Goal: Task Accomplishment & Management: Use online tool/utility

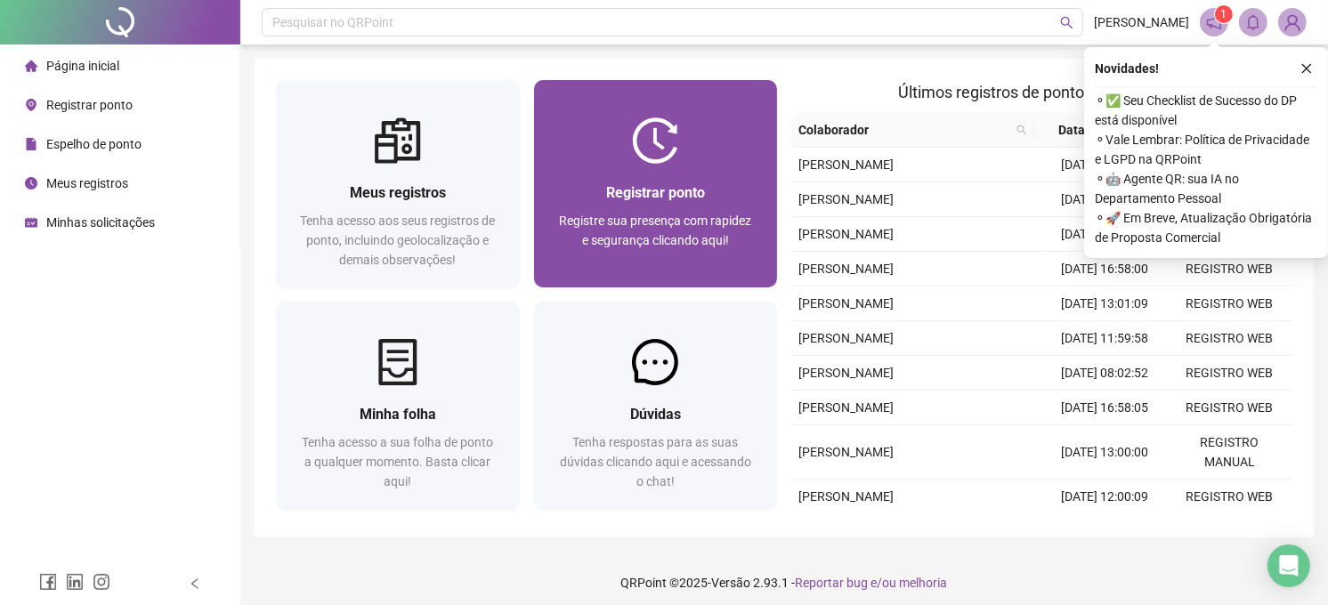
click at [624, 198] on span "Registrar ponto" at bounding box center [655, 192] width 99 height 17
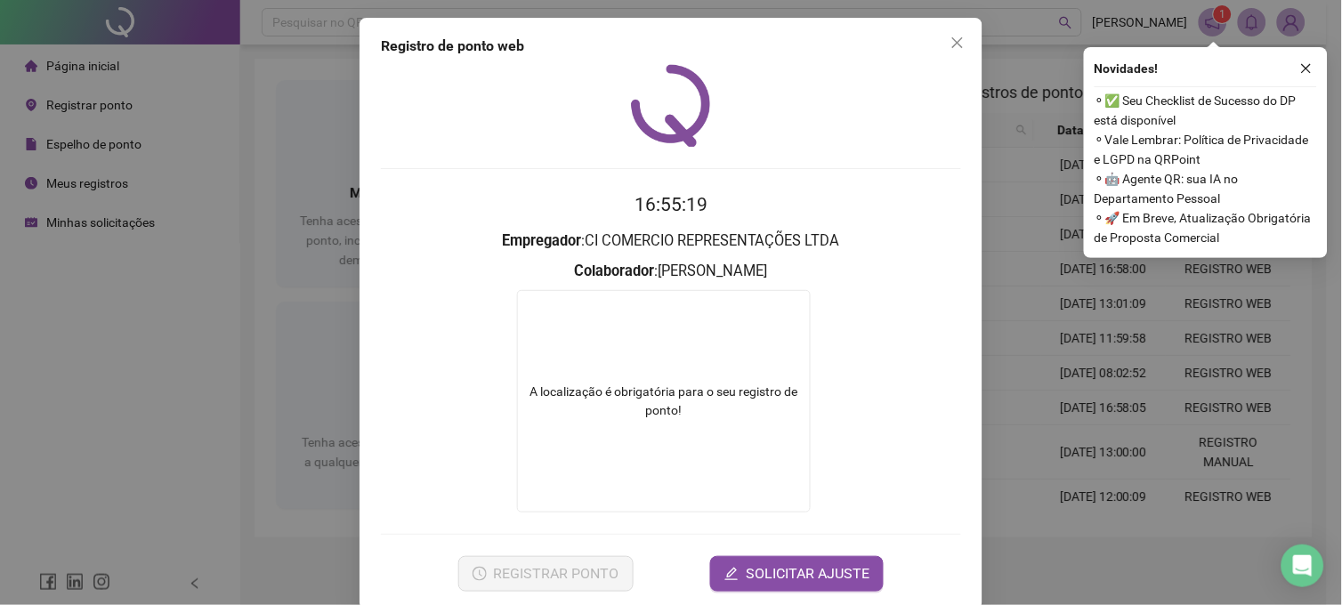
click at [171, 189] on div "Registro de ponto web 16:55:19 Empregador : CI COMERCIO REPRESENTAÇÕES LTDA Col…" at bounding box center [671, 302] width 1342 height 605
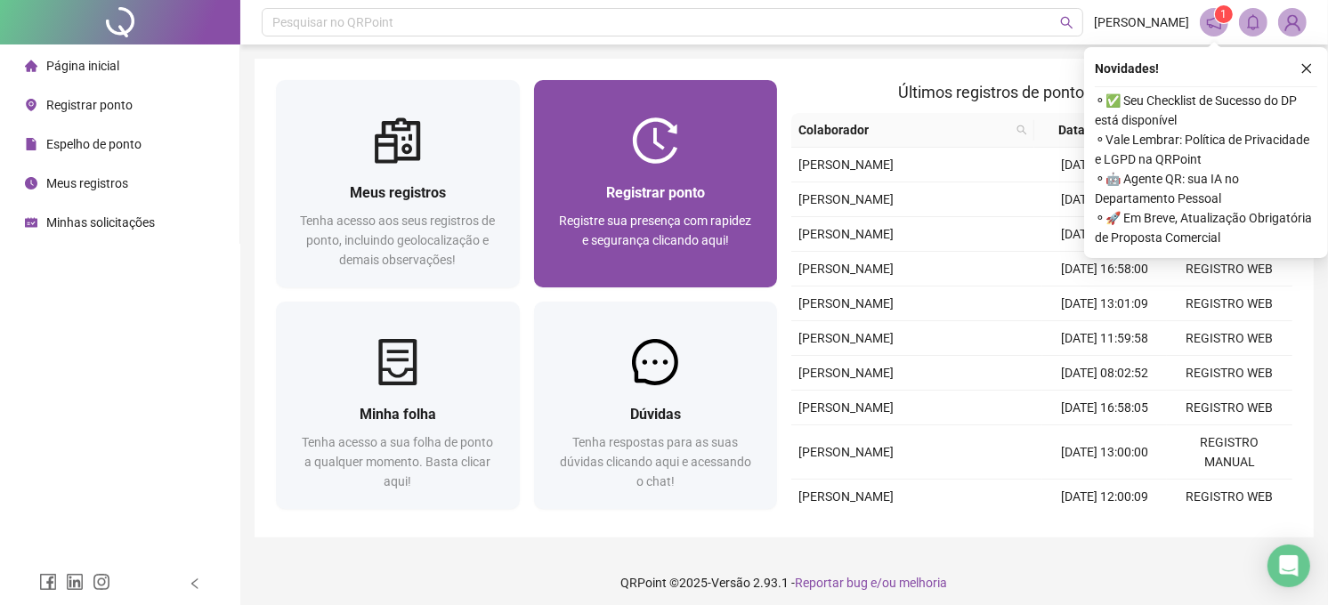
click at [660, 148] on img at bounding box center [655, 140] width 46 height 46
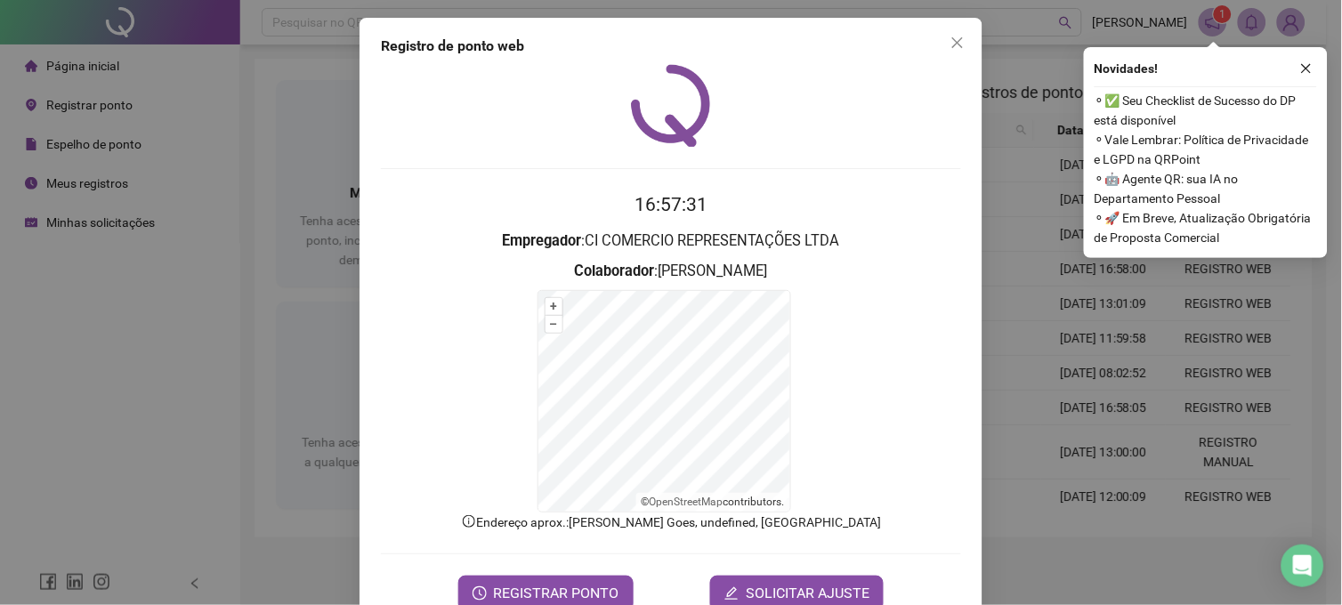
scroll to position [45, 0]
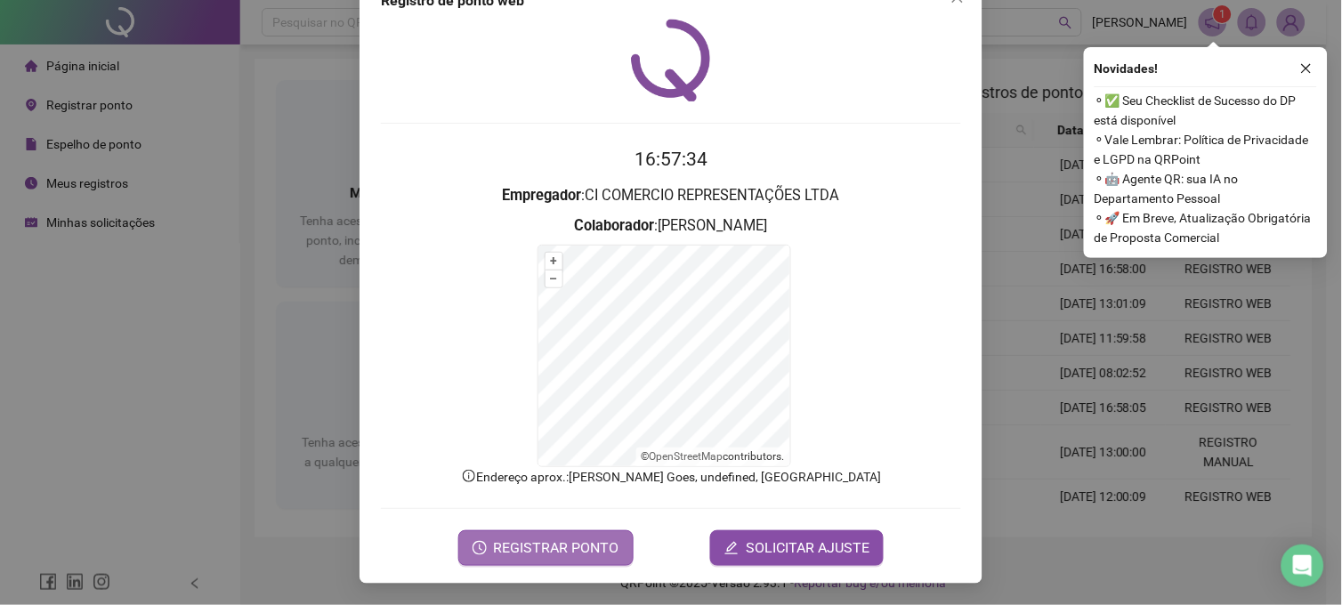
click at [527, 544] on span "REGISTRAR PONTO" at bounding box center [556, 548] width 125 height 21
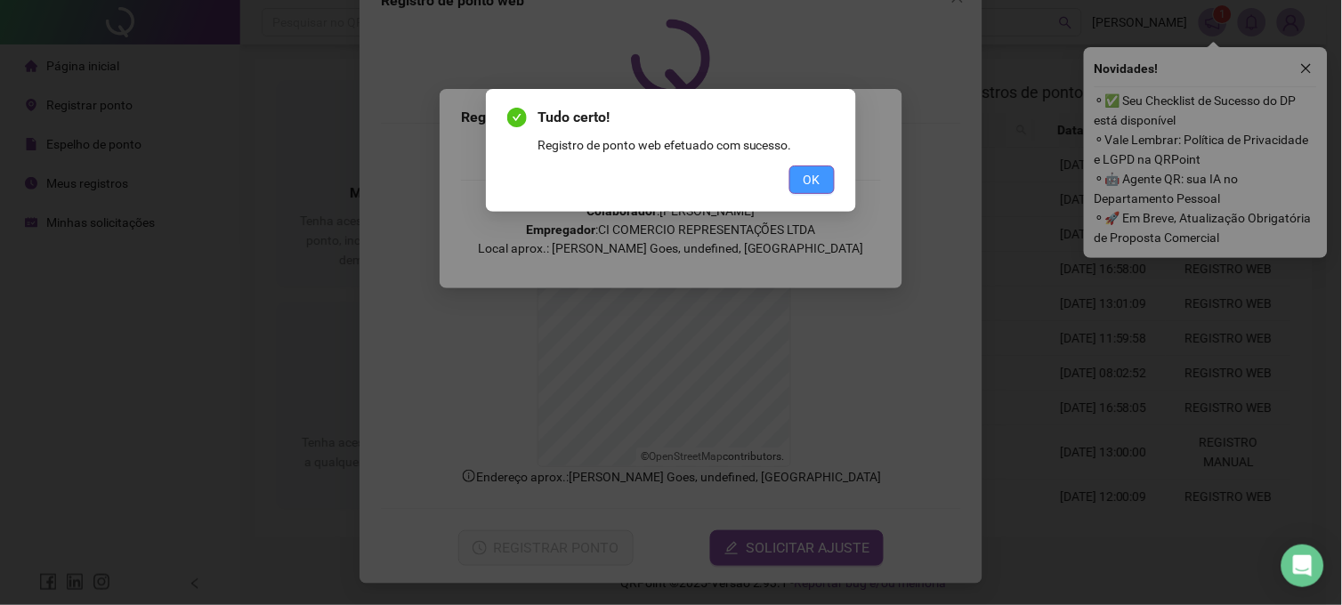
click at [819, 185] on span "OK" at bounding box center [812, 180] width 17 height 20
